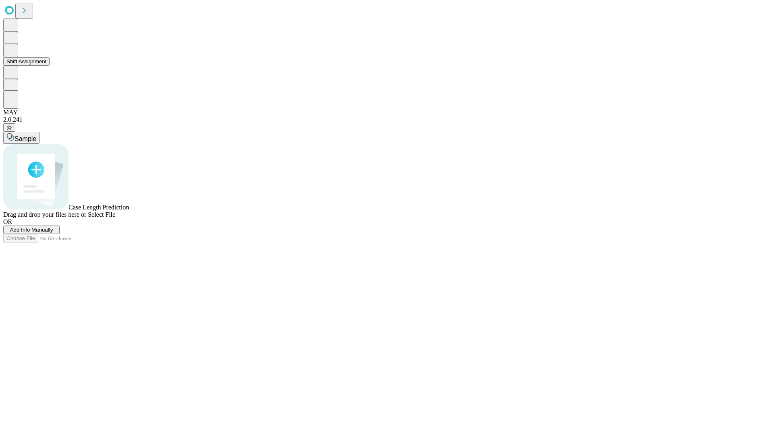
click at [50, 66] on button "Shift Assignment" at bounding box center [26, 61] width 46 height 8
